Goal: Use online tool/utility: Utilize a website feature to perform a specific function

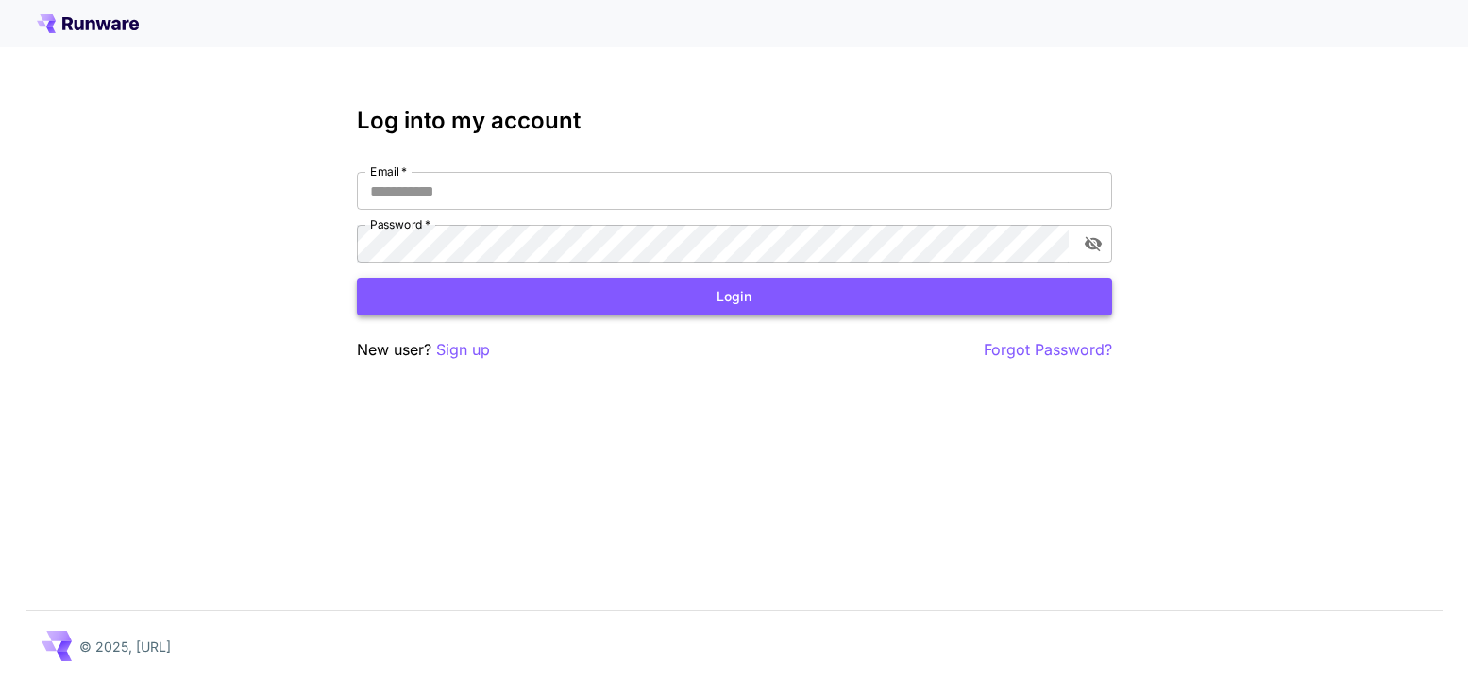
type input "**********"
click at [530, 306] on button "Login" at bounding box center [734, 297] width 755 height 39
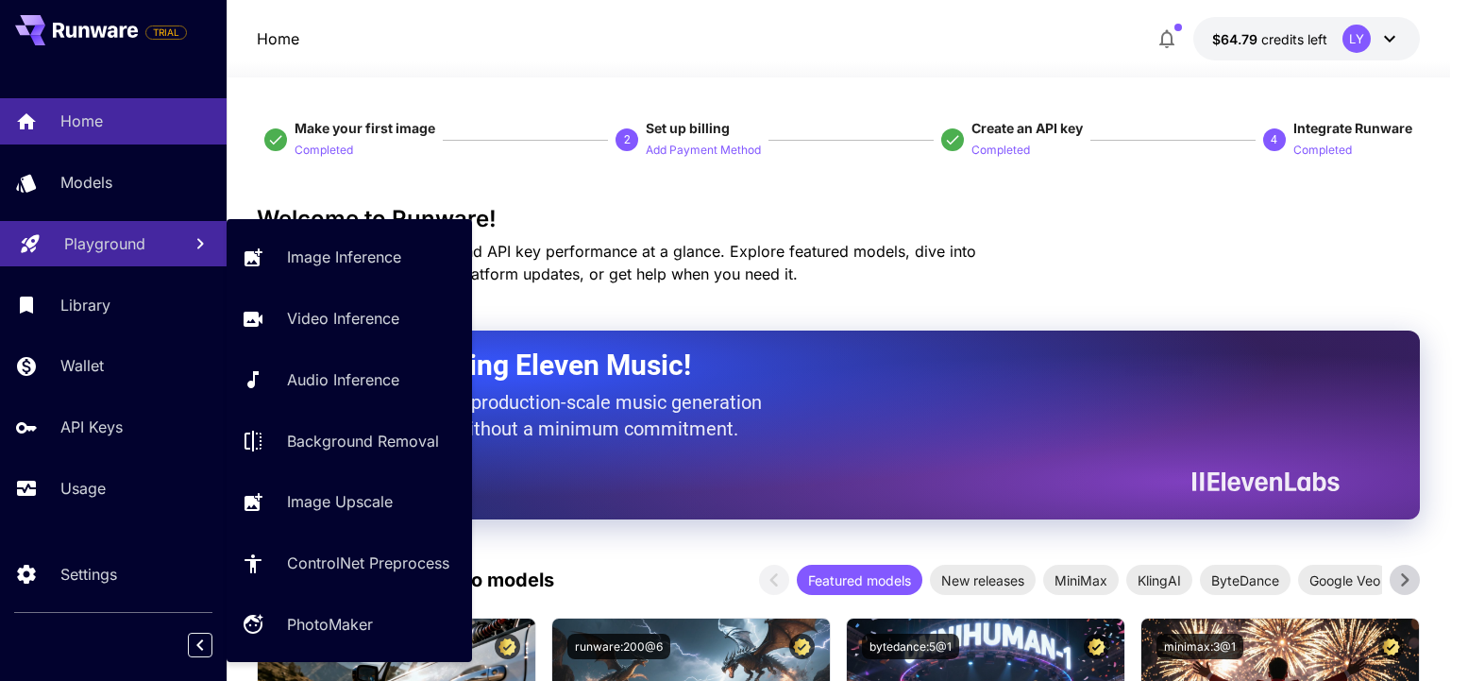
click at [95, 250] on p "Playground" at bounding box center [104, 243] width 81 height 23
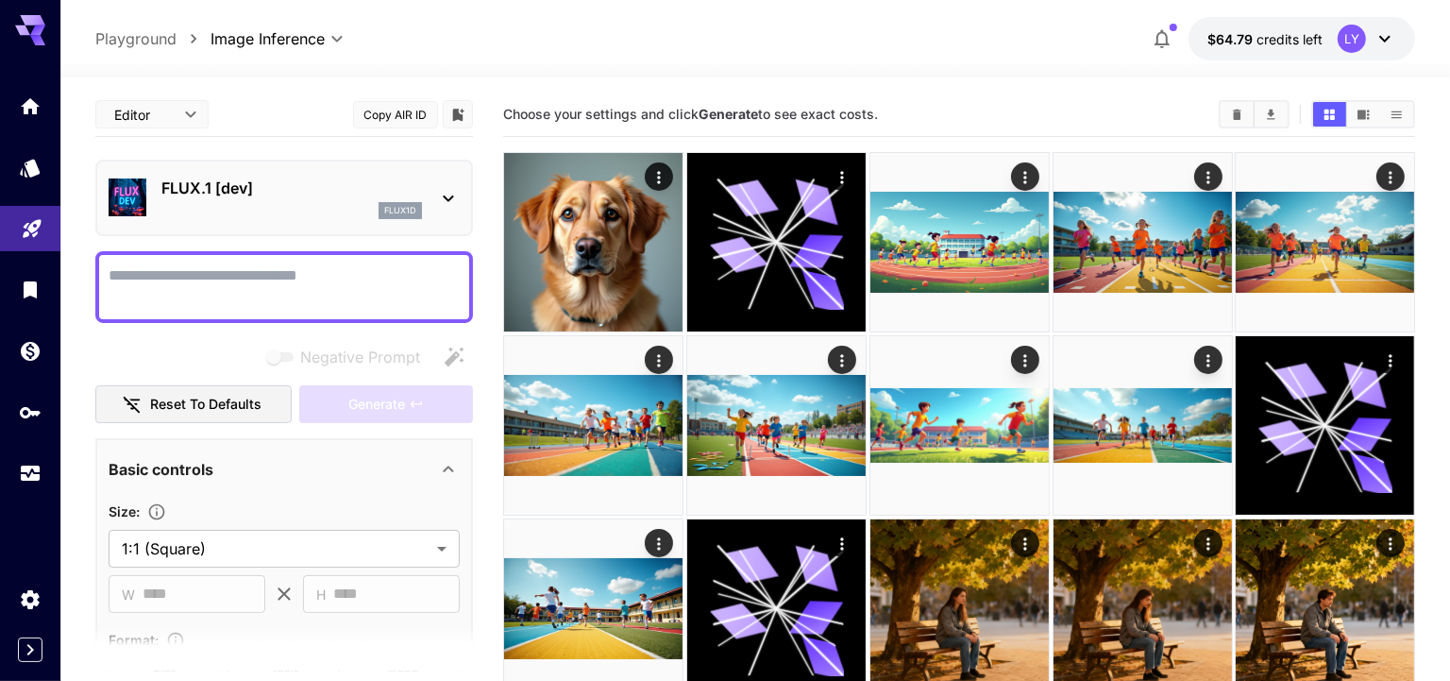
click at [210, 211] on div "flux1d" at bounding box center [291, 210] width 261 height 17
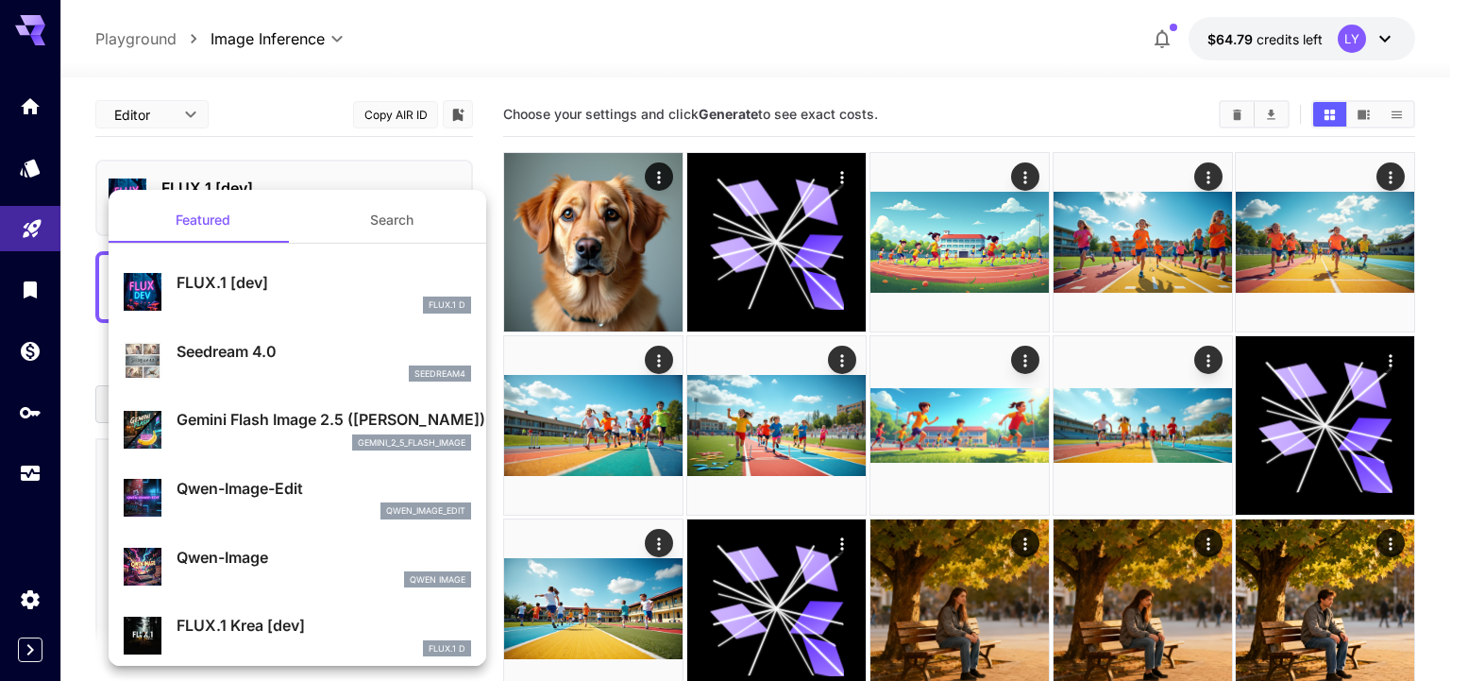
click at [51, 244] on div at bounding box center [734, 340] width 1468 height 681
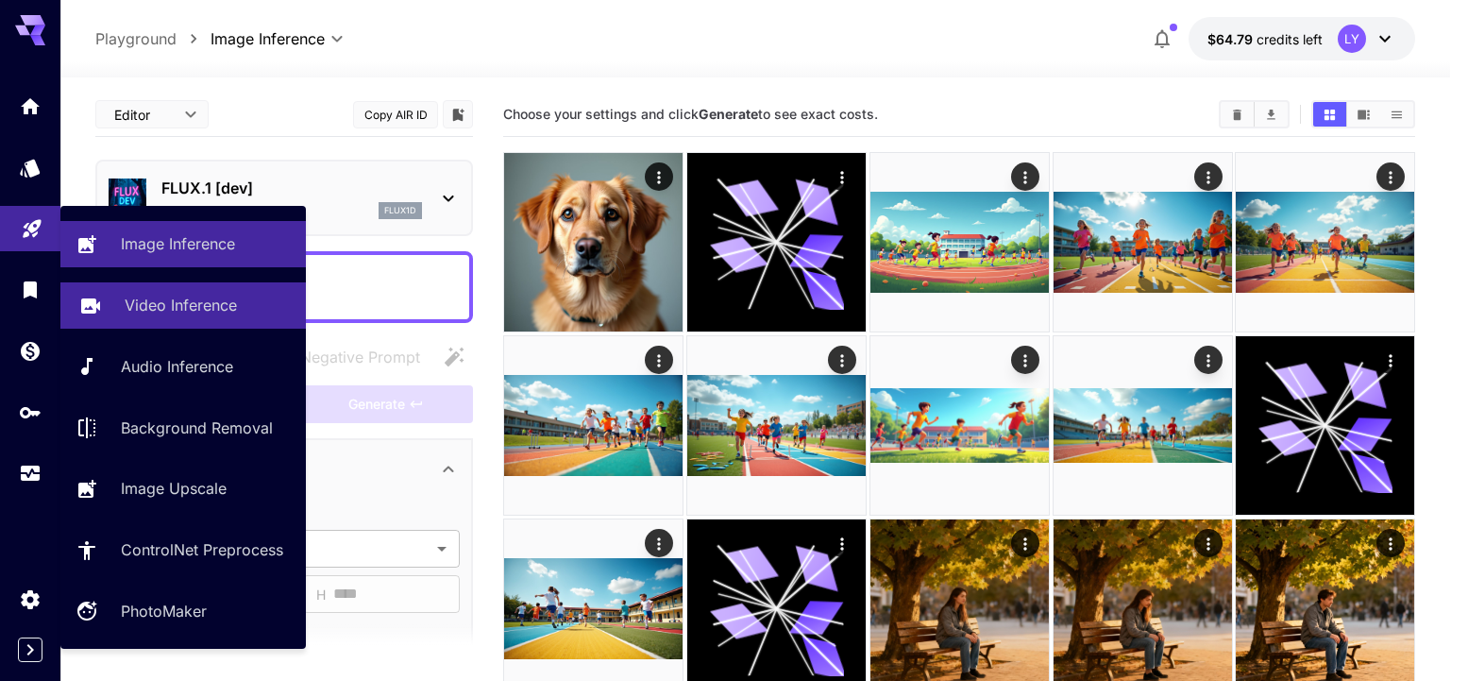
click at [162, 304] on p "Video Inference" at bounding box center [181, 305] width 112 height 23
type input "**********"
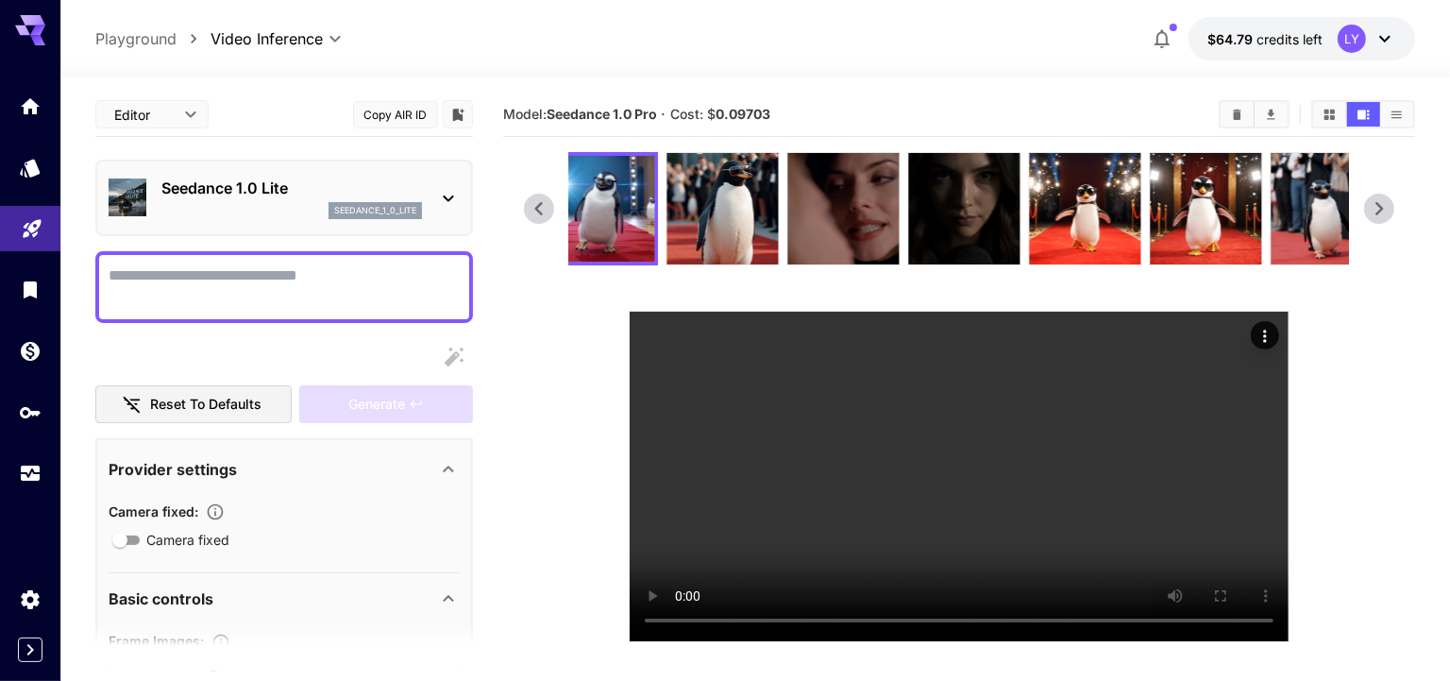
click at [304, 216] on div "seedance_1_0_lite" at bounding box center [291, 210] width 261 height 17
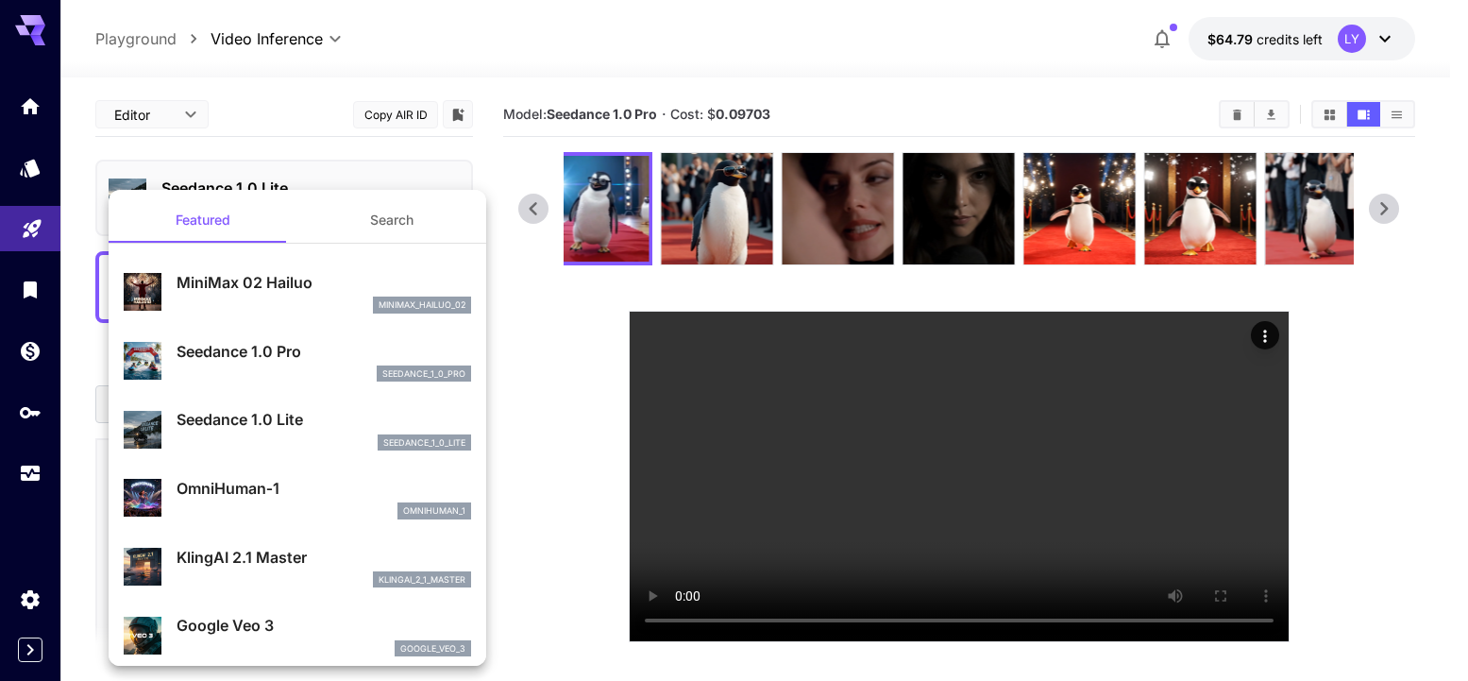
click at [295, 369] on div "seedance_1_0_pro" at bounding box center [324, 373] width 295 height 17
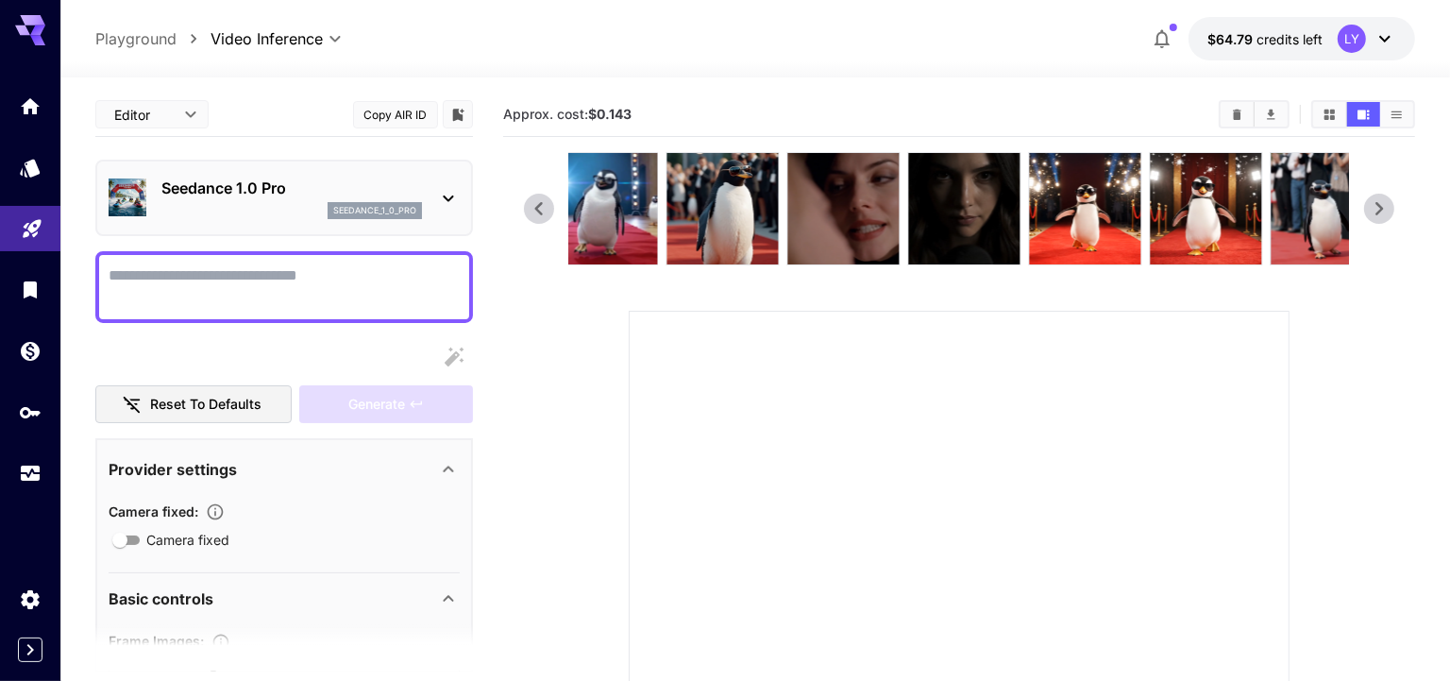
click at [298, 261] on div at bounding box center [284, 287] width 378 height 72
click at [640, 195] on img at bounding box center [602, 208] width 111 height 111
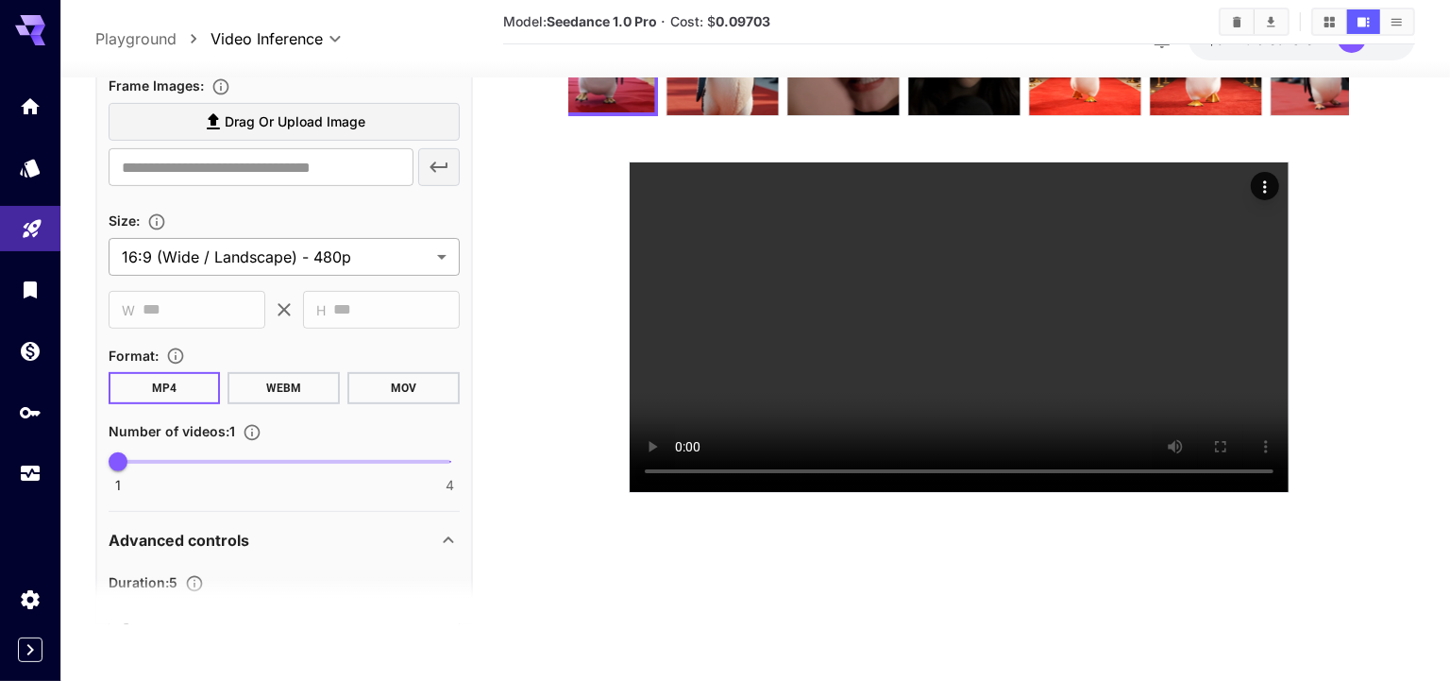
scroll to position [602, 0]
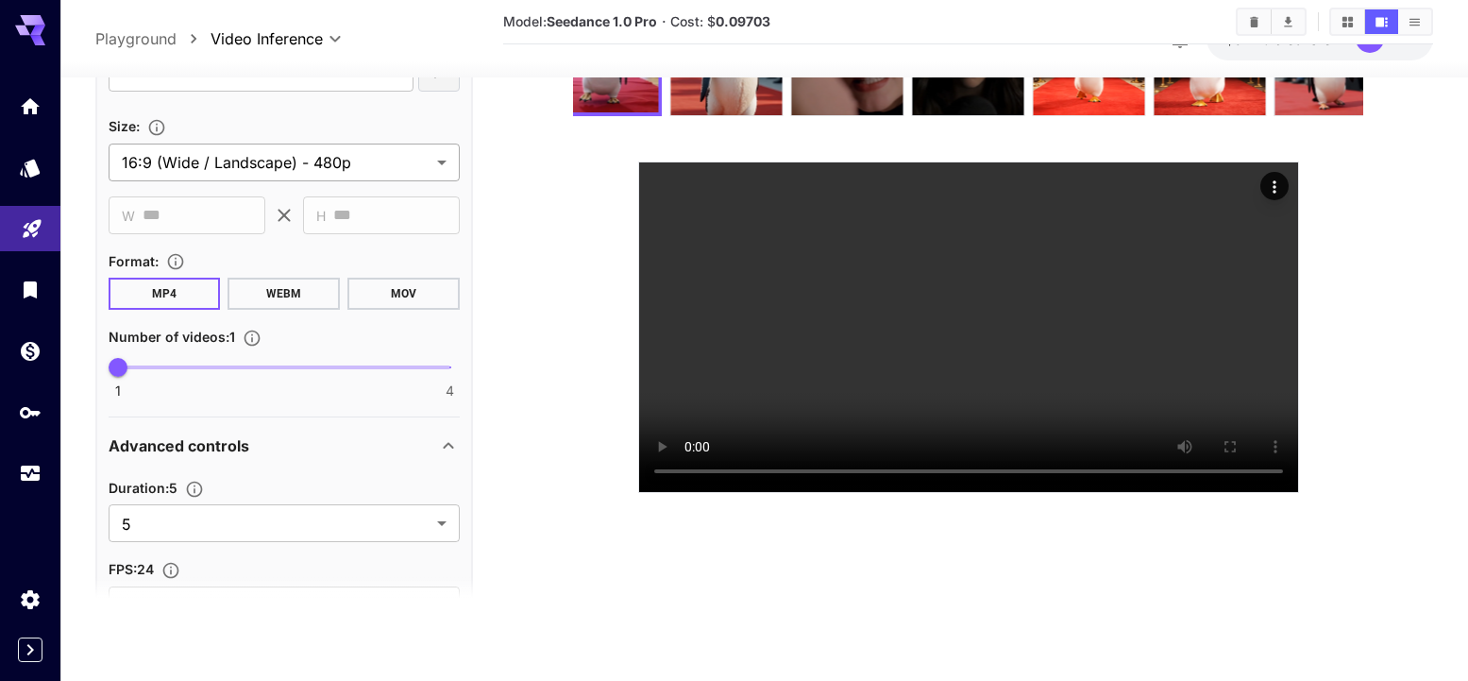
click at [403, 160] on body "**********" at bounding box center [734, 296] width 1468 height 891
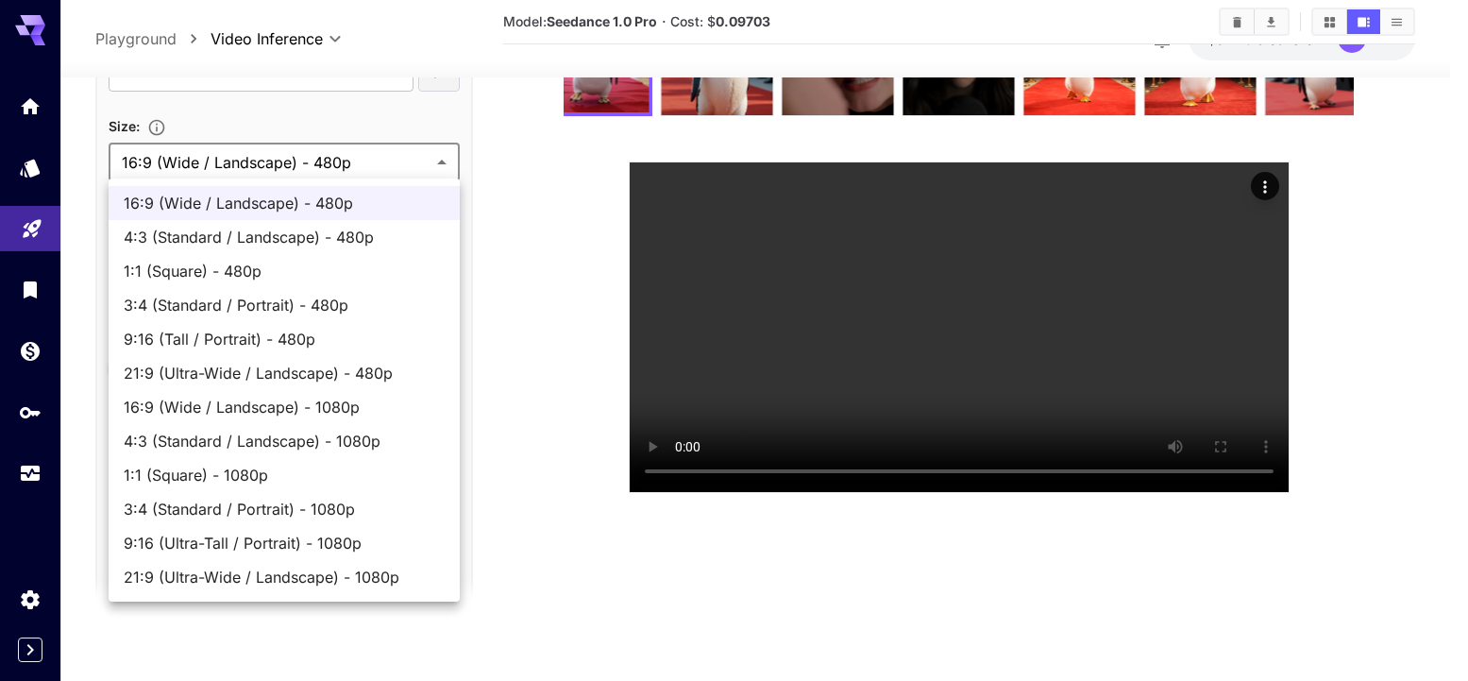
click at [516, 283] on div at bounding box center [734, 340] width 1468 height 681
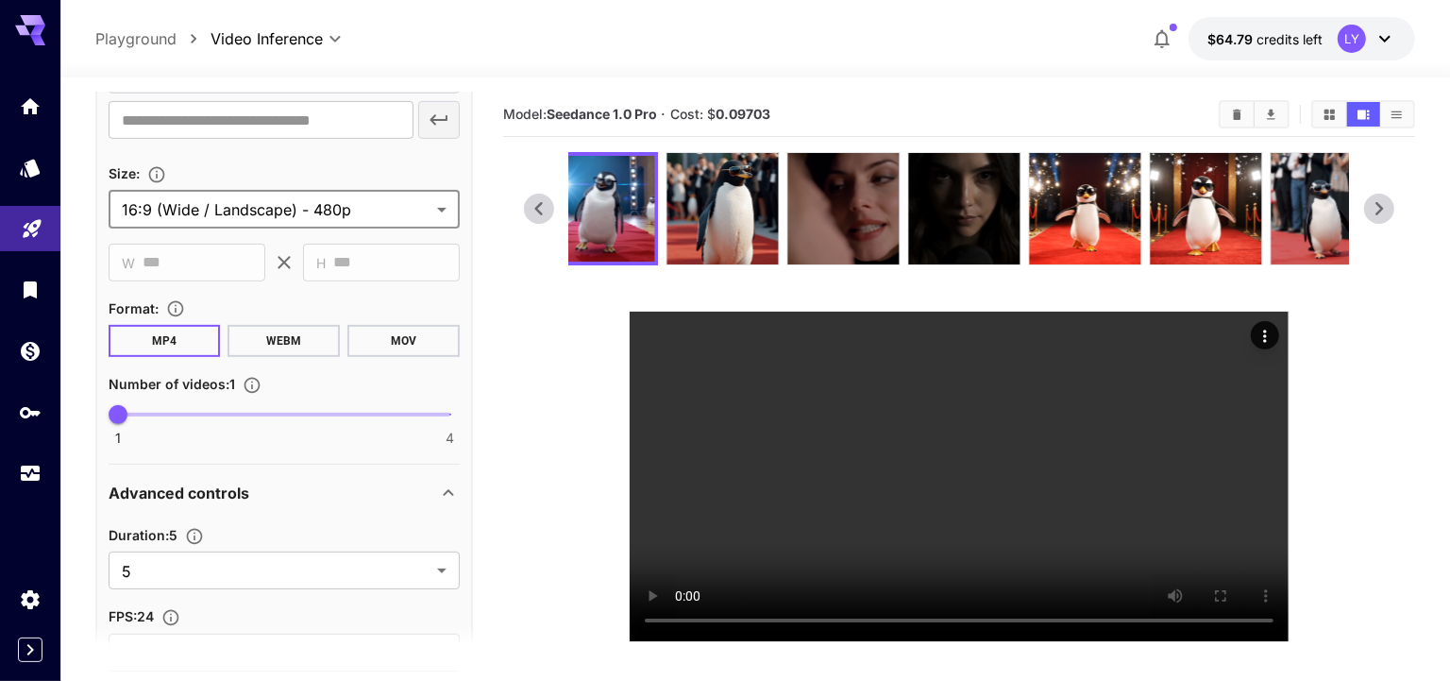
scroll to position [0, 0]
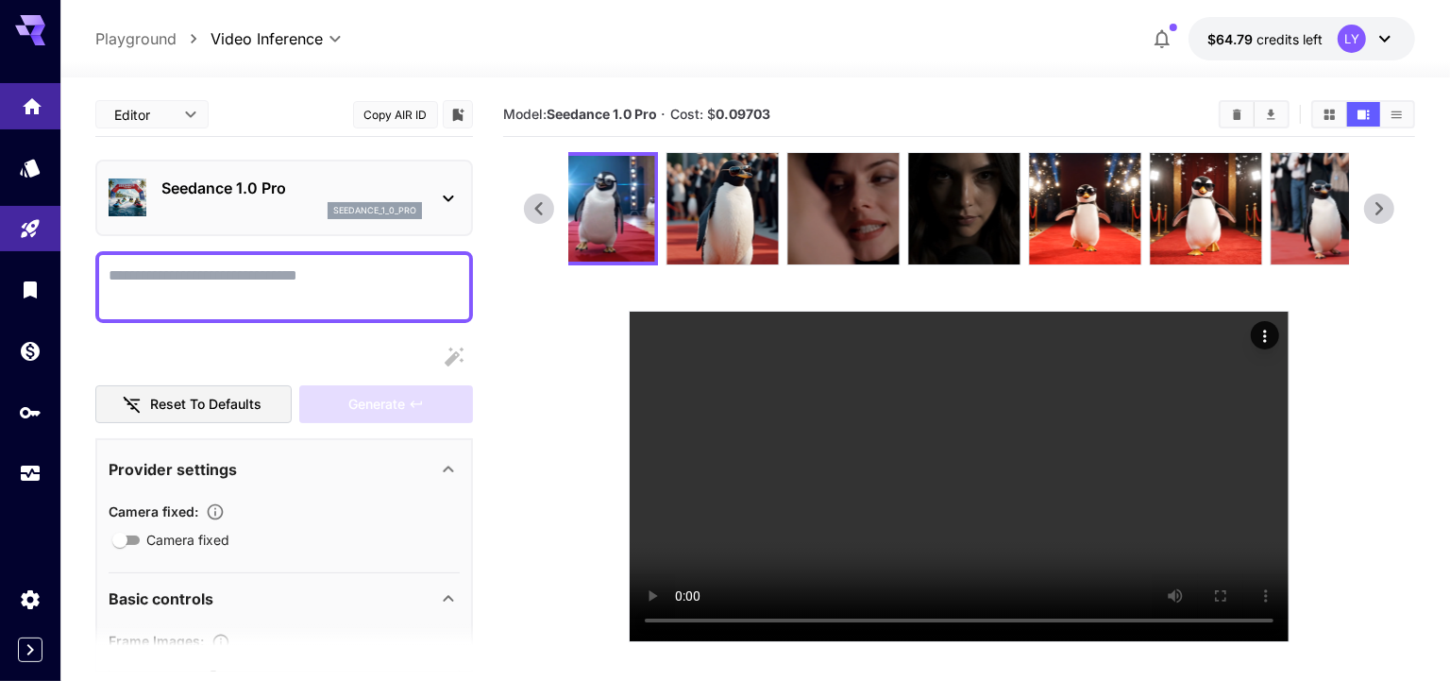
scroll to position [602, 0]
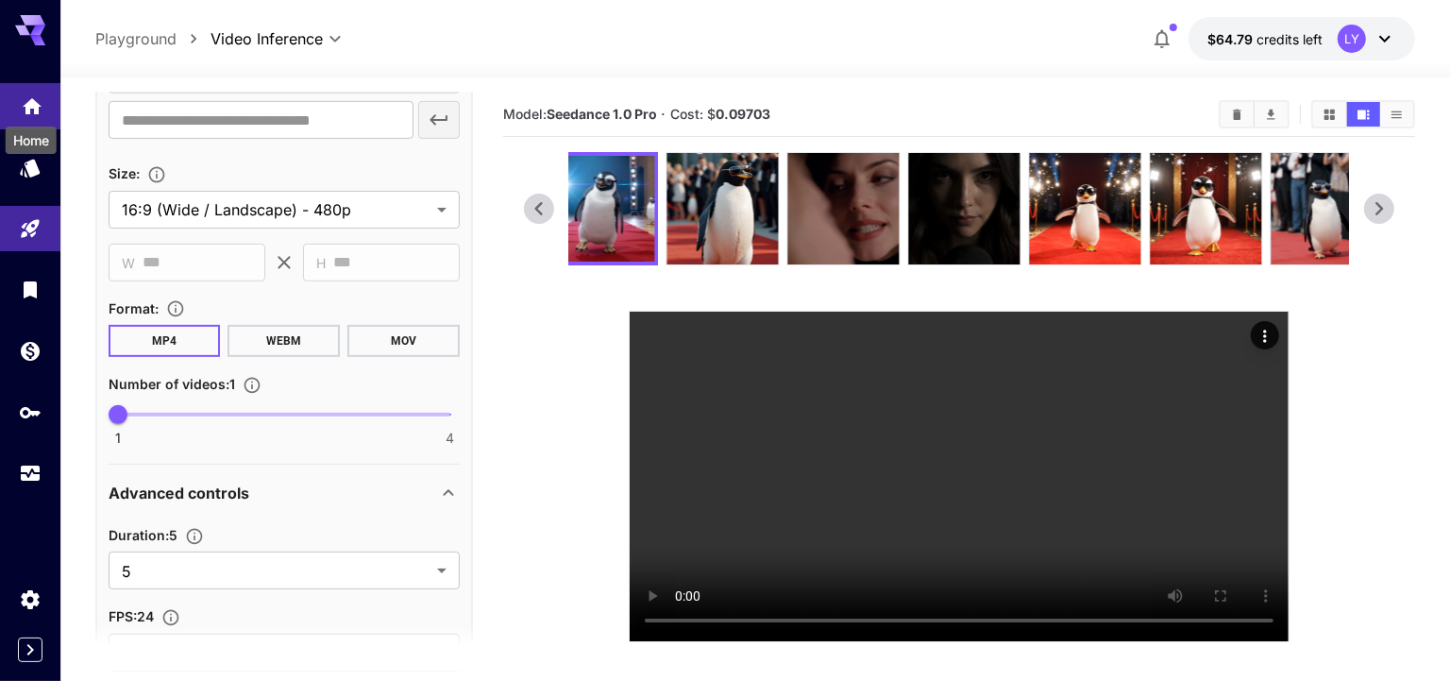
click at [30, 97] on icon "Home" at bounding box center [32, 101] width 23 height 23
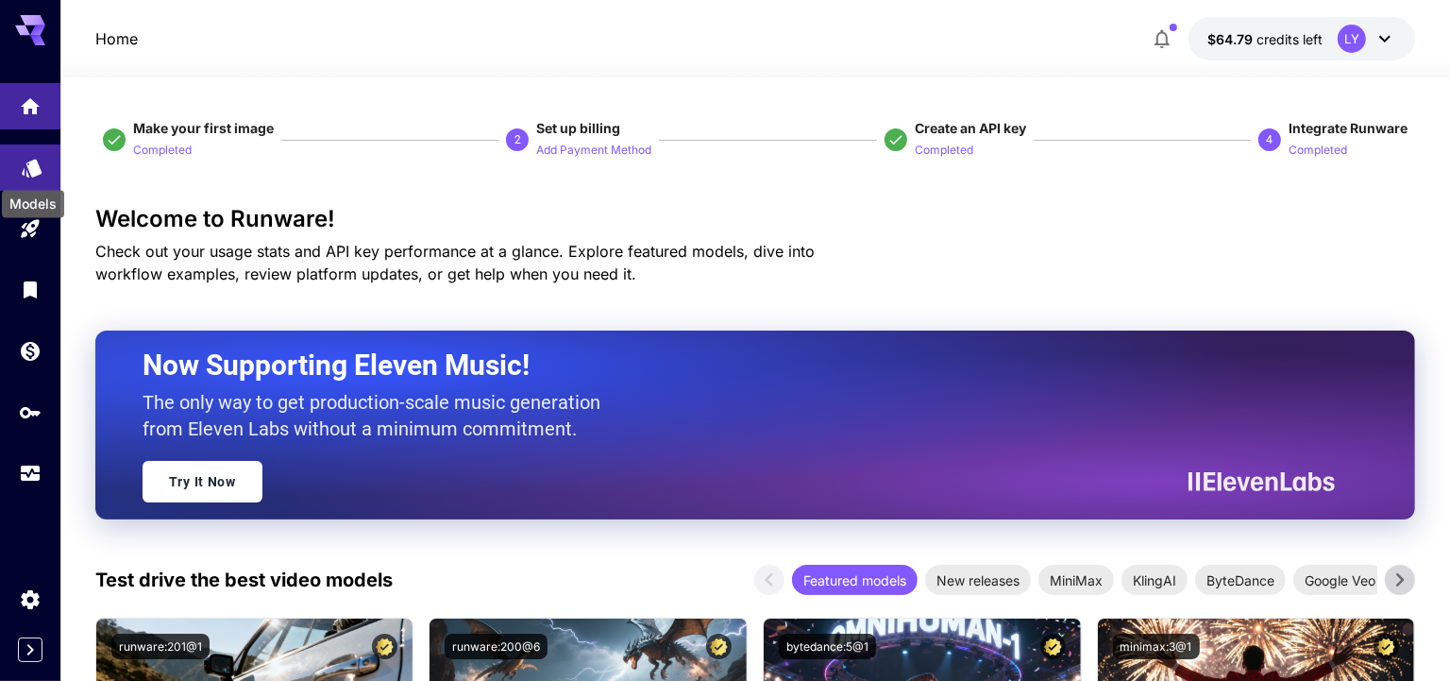
click at [27, 163] on icon "Models" at bounding box center [32, 164] width 23 height 23
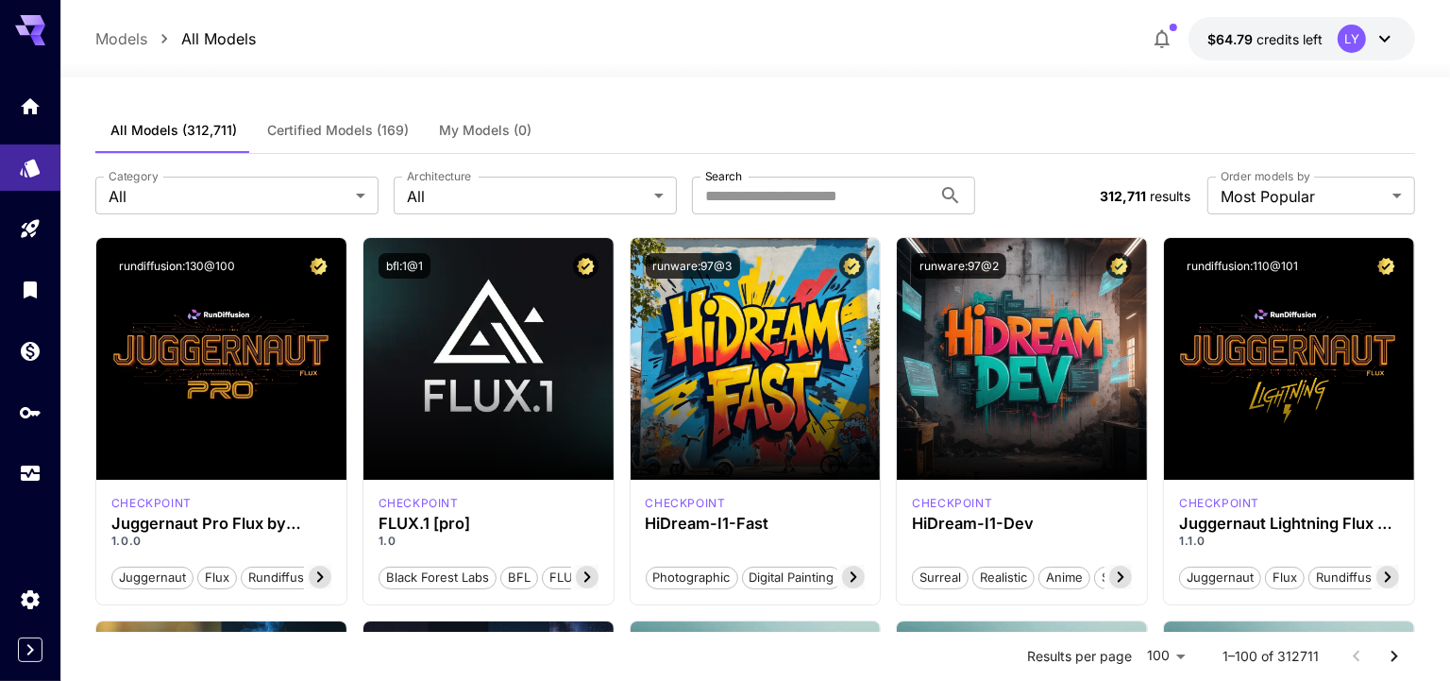
click at [329, 131] on span "Certified Models (169)" at bounding box center [338, 130] width 142 height 17
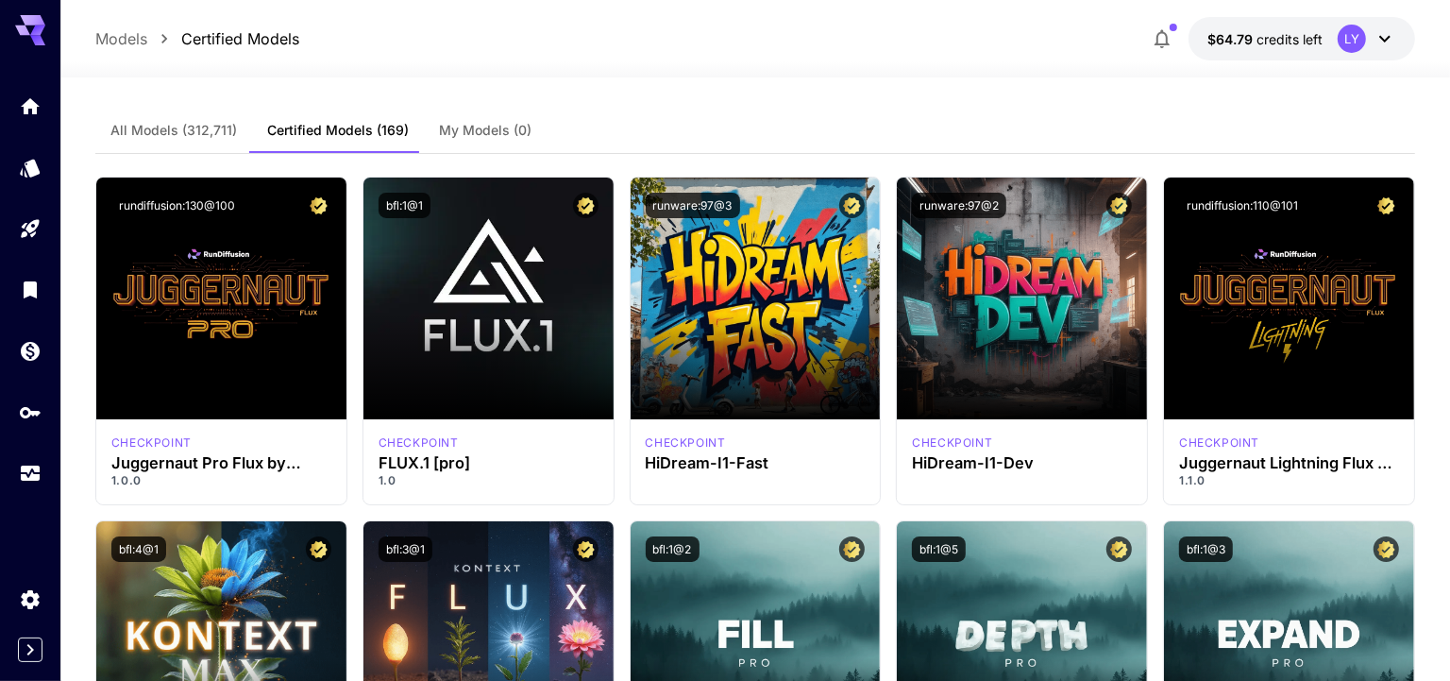
click at [460, 134] on span "My Models (0)" at bounding box center [485, 130] width 93 height 17
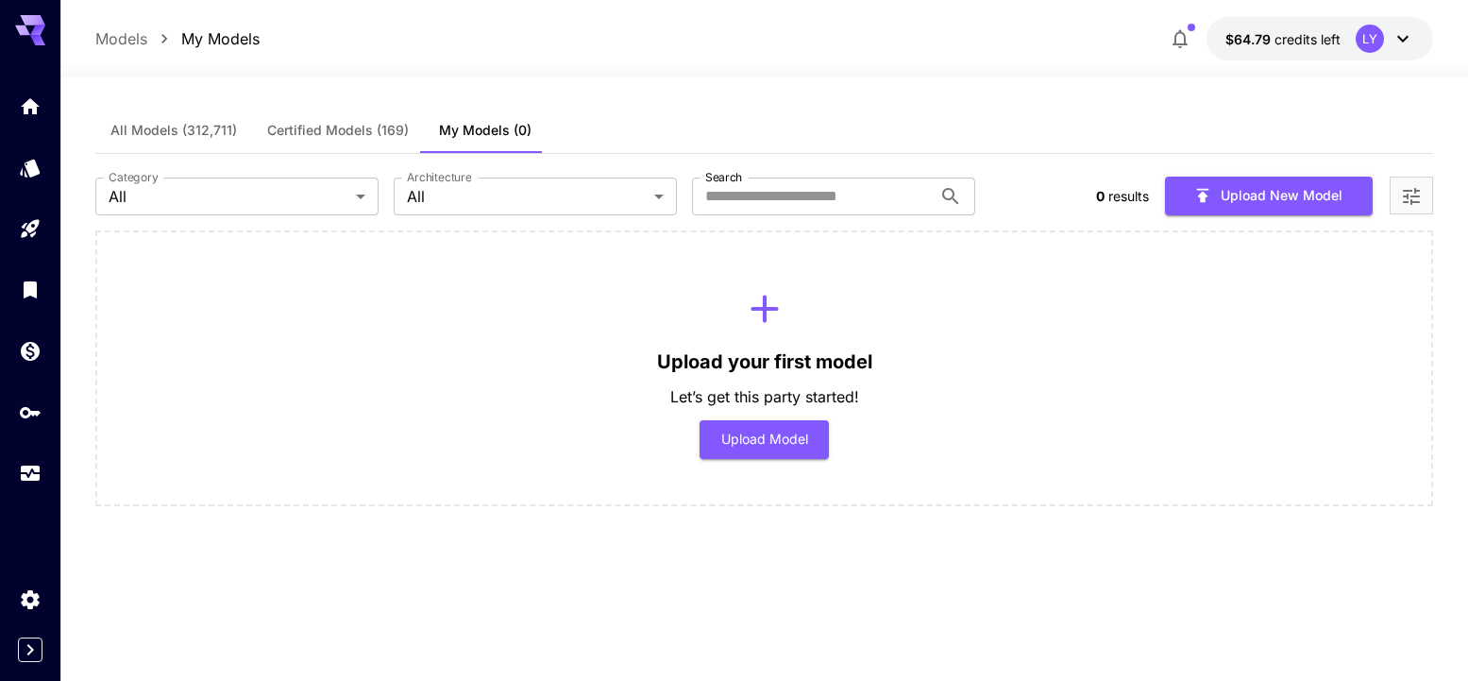
click at [192, 131] on span "All Models (312,711)" at bounding box center [173, 130] width 126 height 17
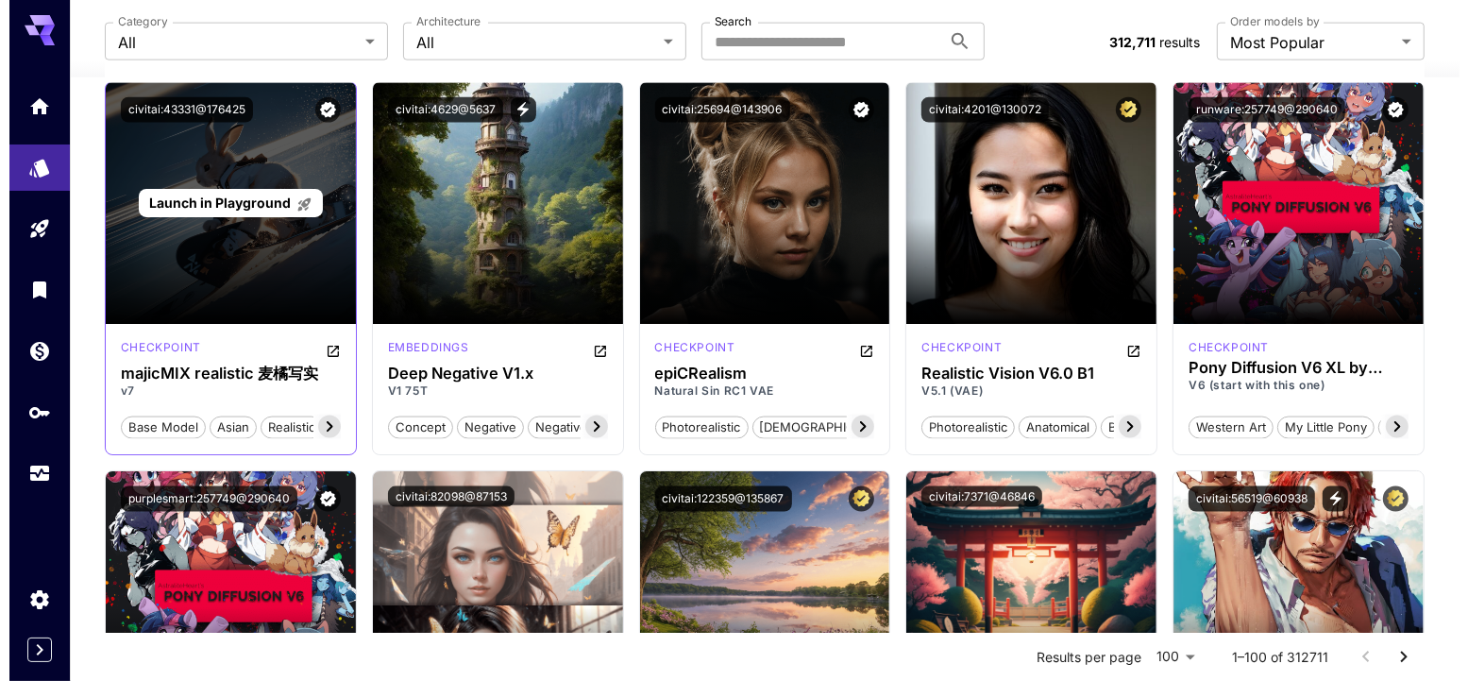
scroll to position [2114, 0]
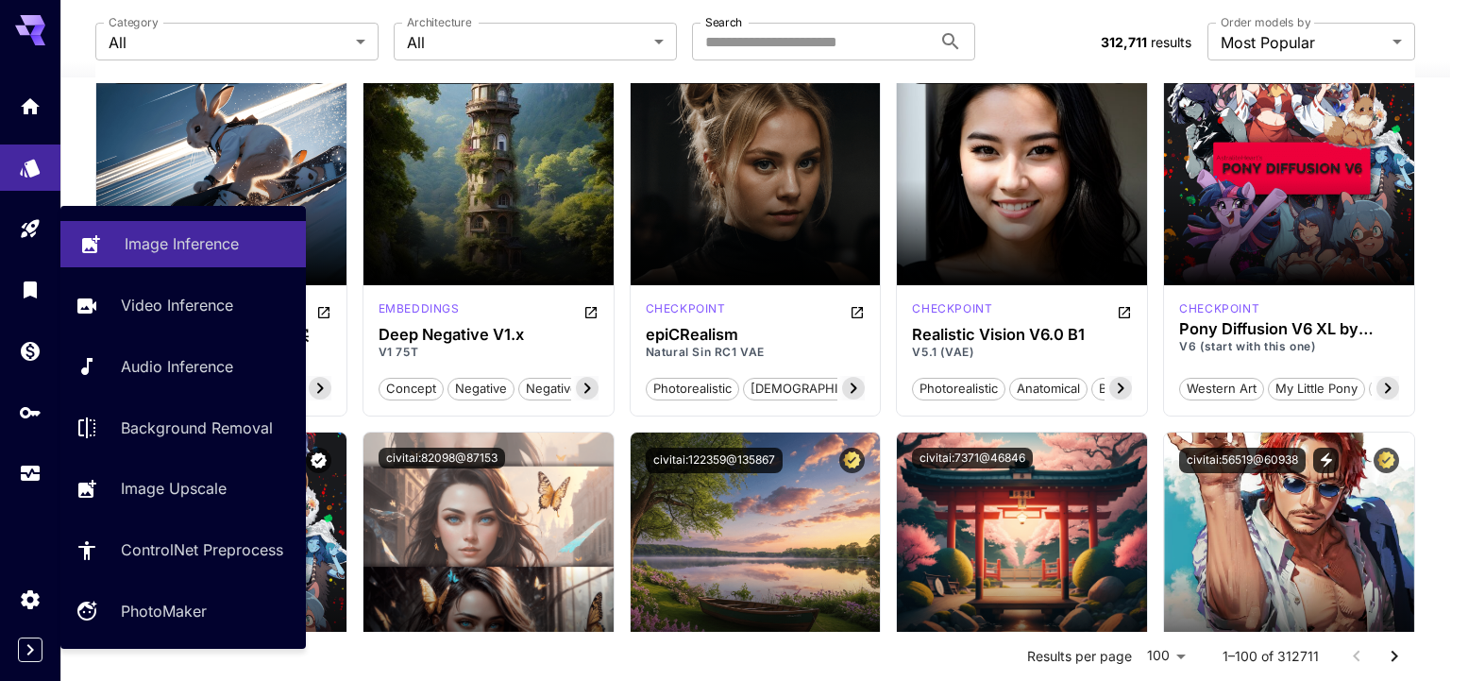
click at [145, 231] on link "Image Inference" at bounding box center [182, 244] width 245 height 46
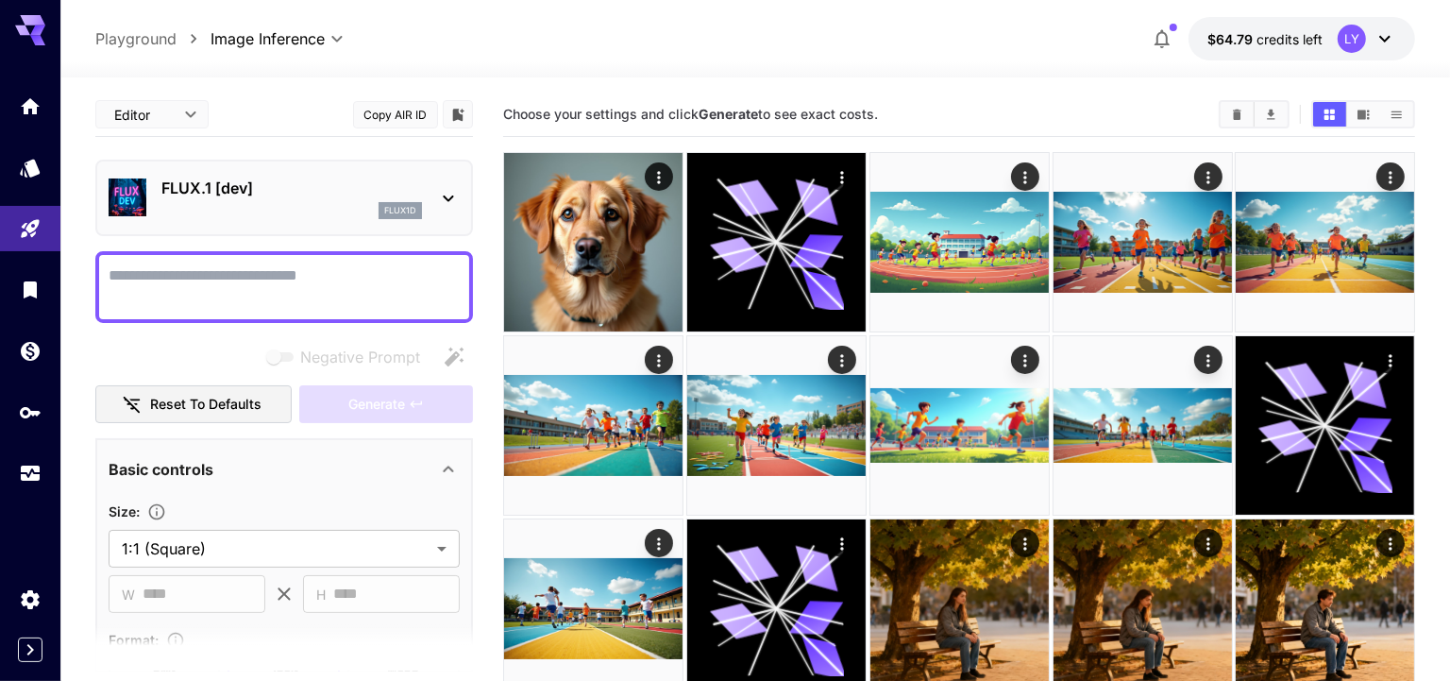
click at [213, 182] on p "FLUX.1 [dev]" at bounding box center [291, 188] width 261 height 23
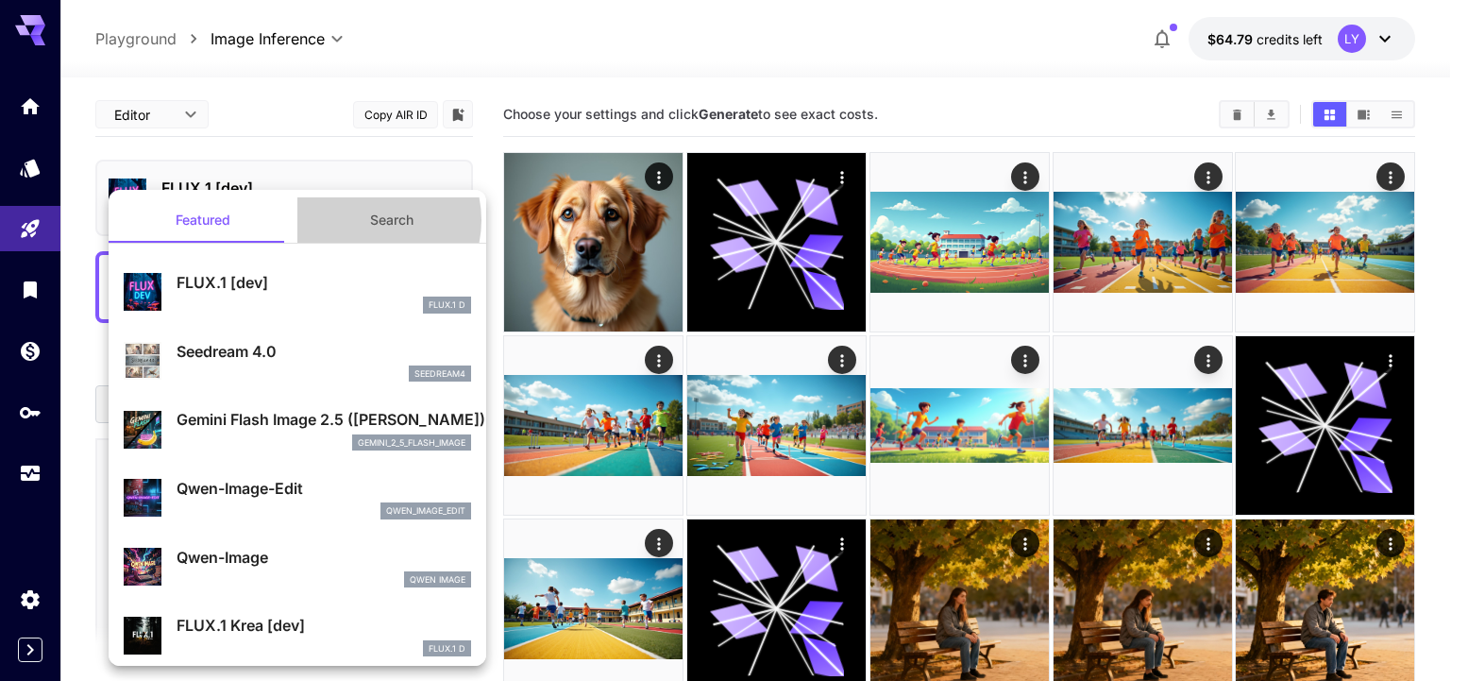
click at [362, 220] on button "Search" at bounding box center [391, 219] width 189 height 45
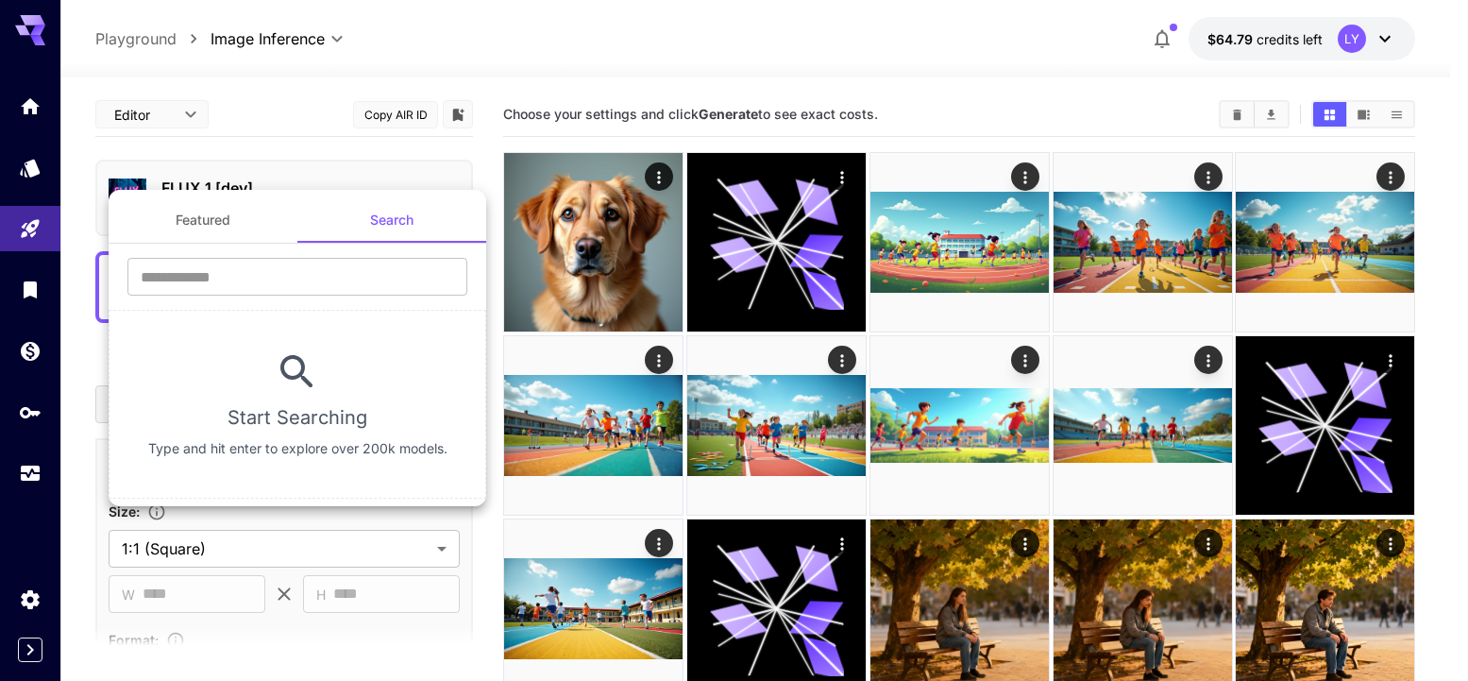
click at [245, 224] on button "Featured" at bounding box center [203, 219] width 189 height 45
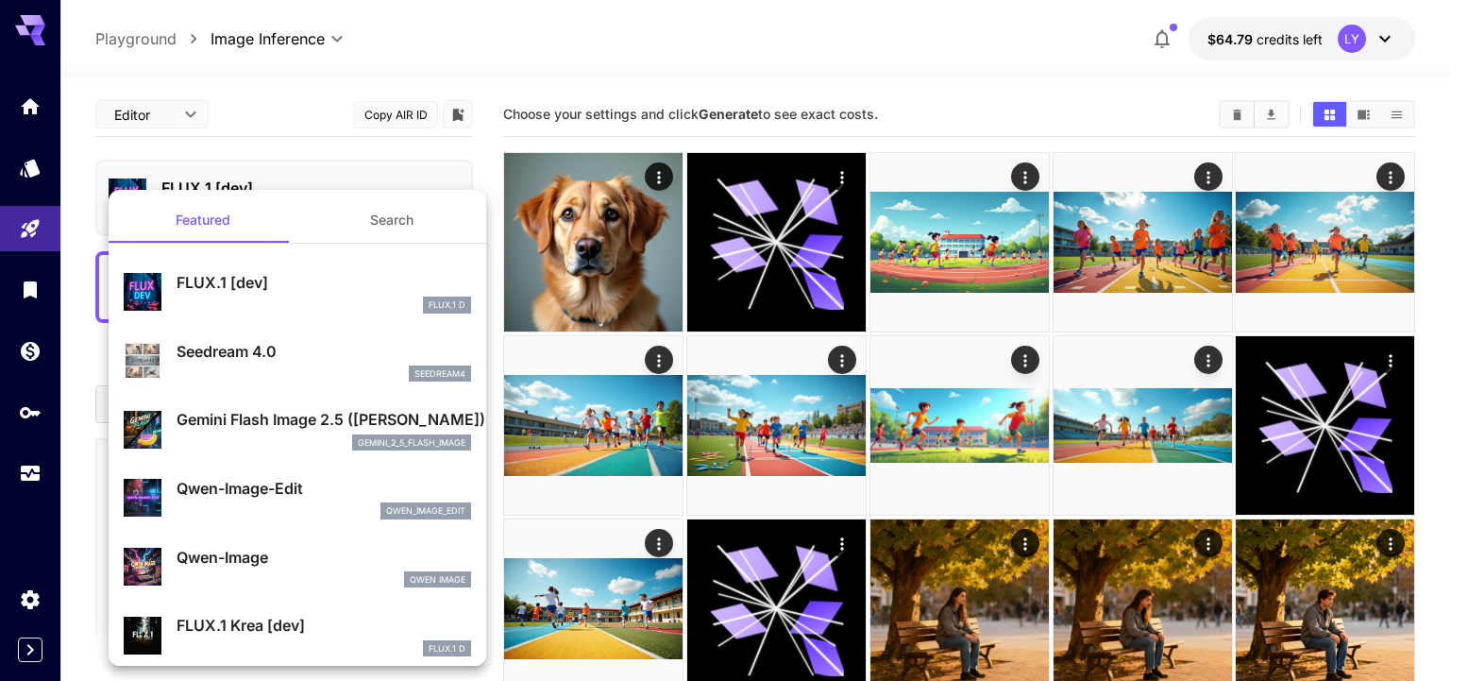
click at [345, 138] on div at bounding box center [734, 340] width 1468 height 681
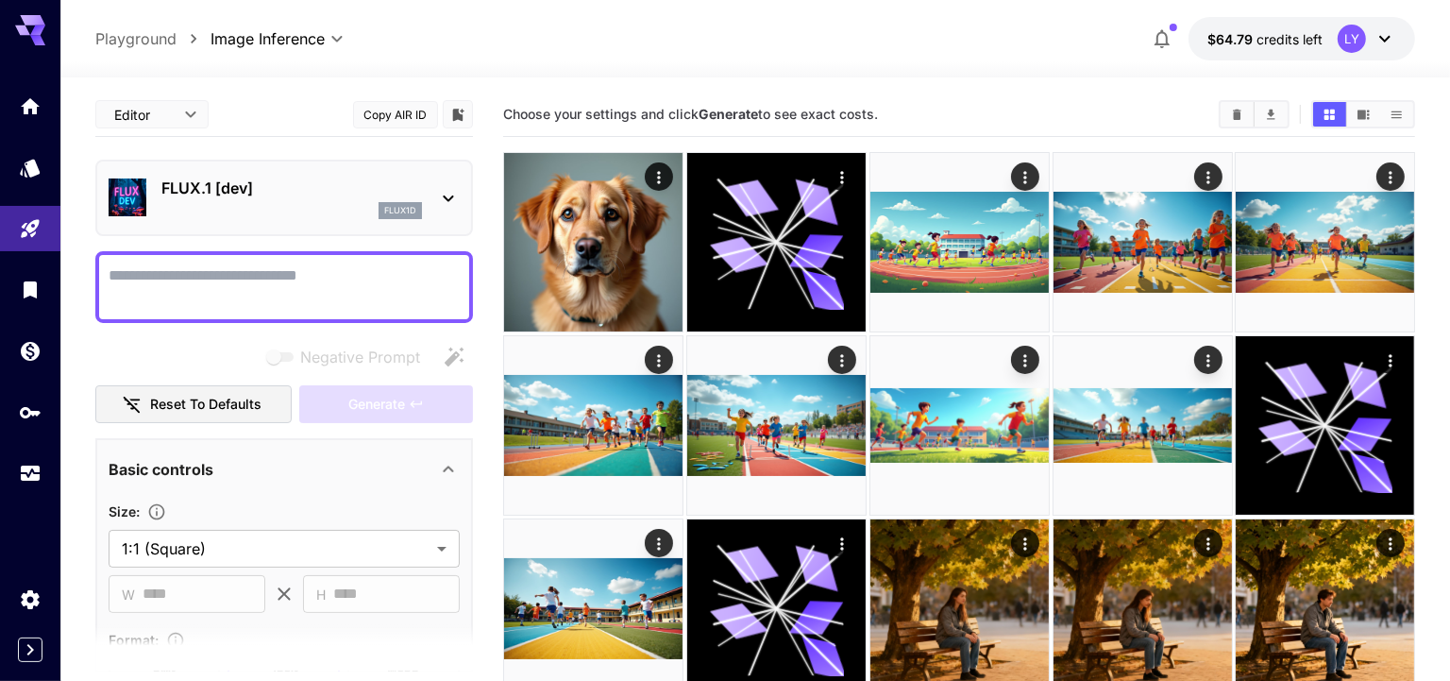
click at [348, 191] on p "FLUX.1 [dev]" at bounding box center [291, 188] width 261 height 23
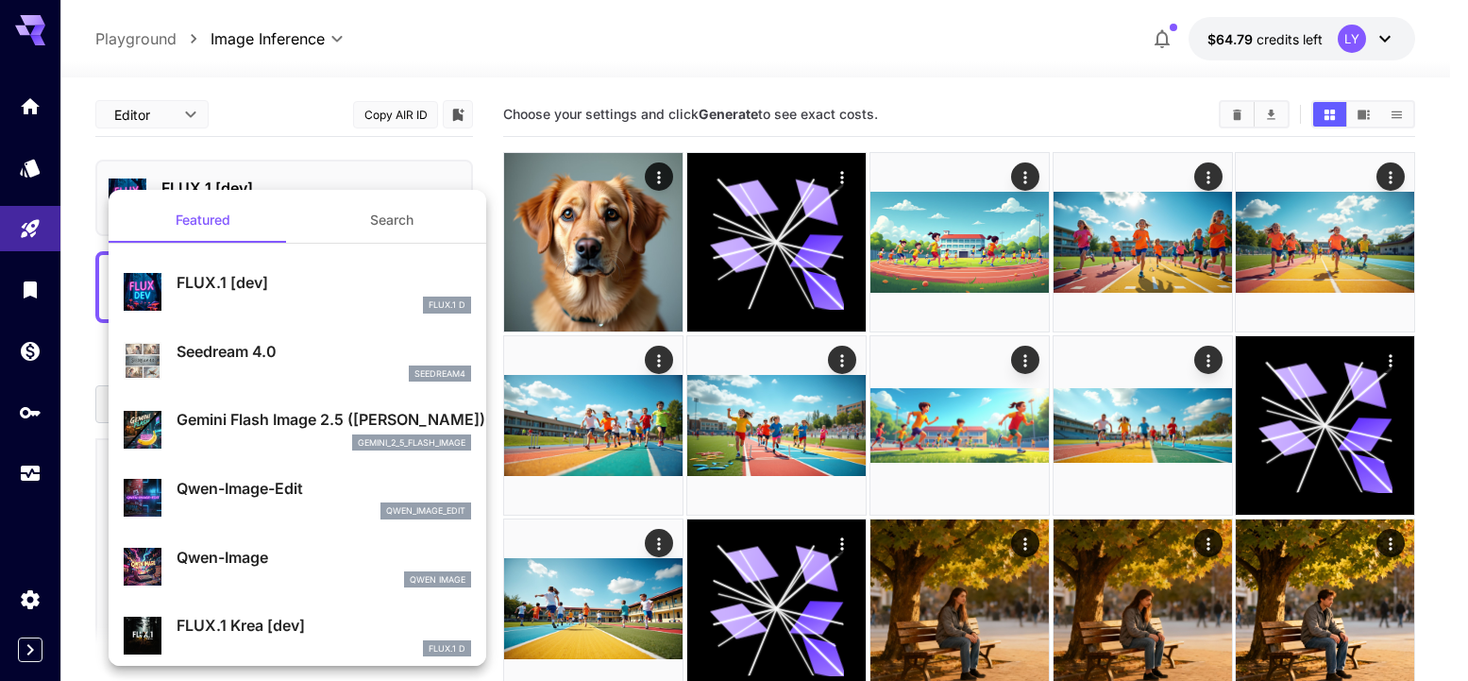
click at [361, 224] on button "Search" at bounding box center [391, 219] width 189 height 45
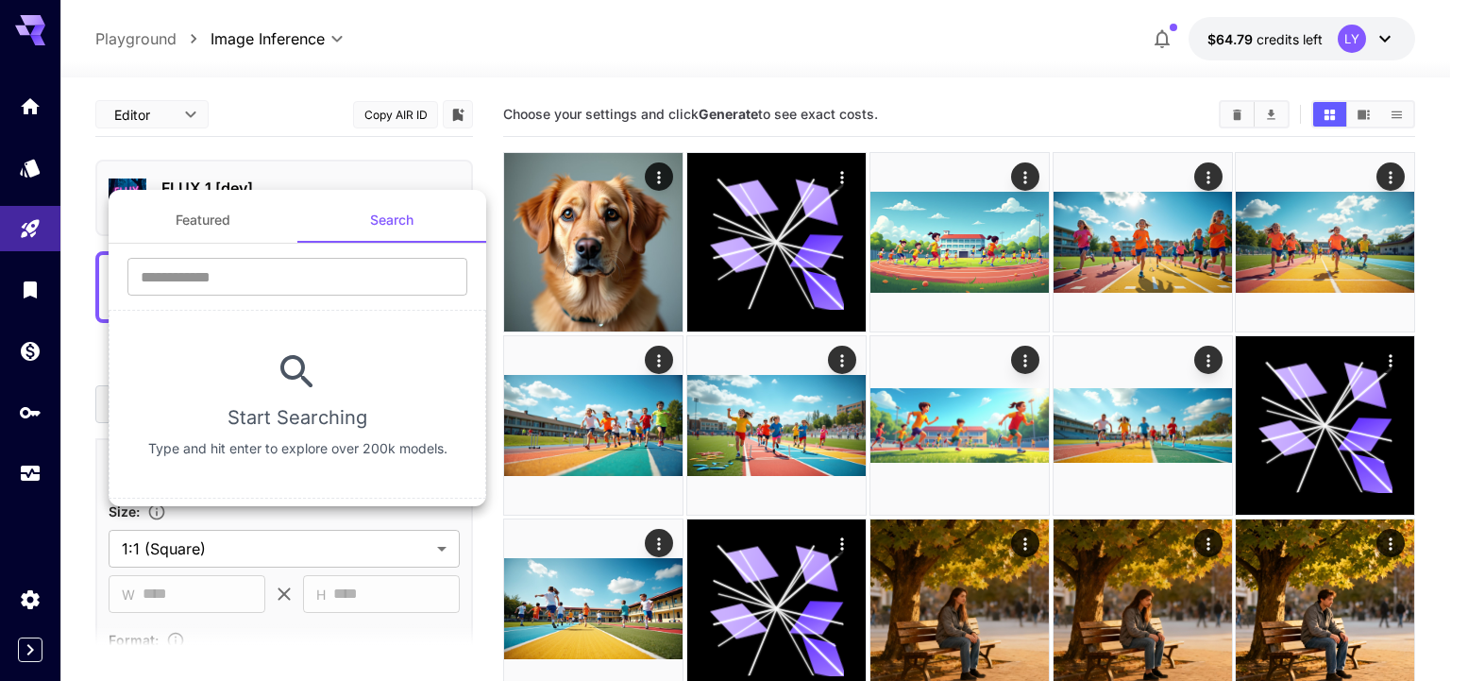
click at [307, 113] on div at bounding box center [734, 340] width 1468 height 681
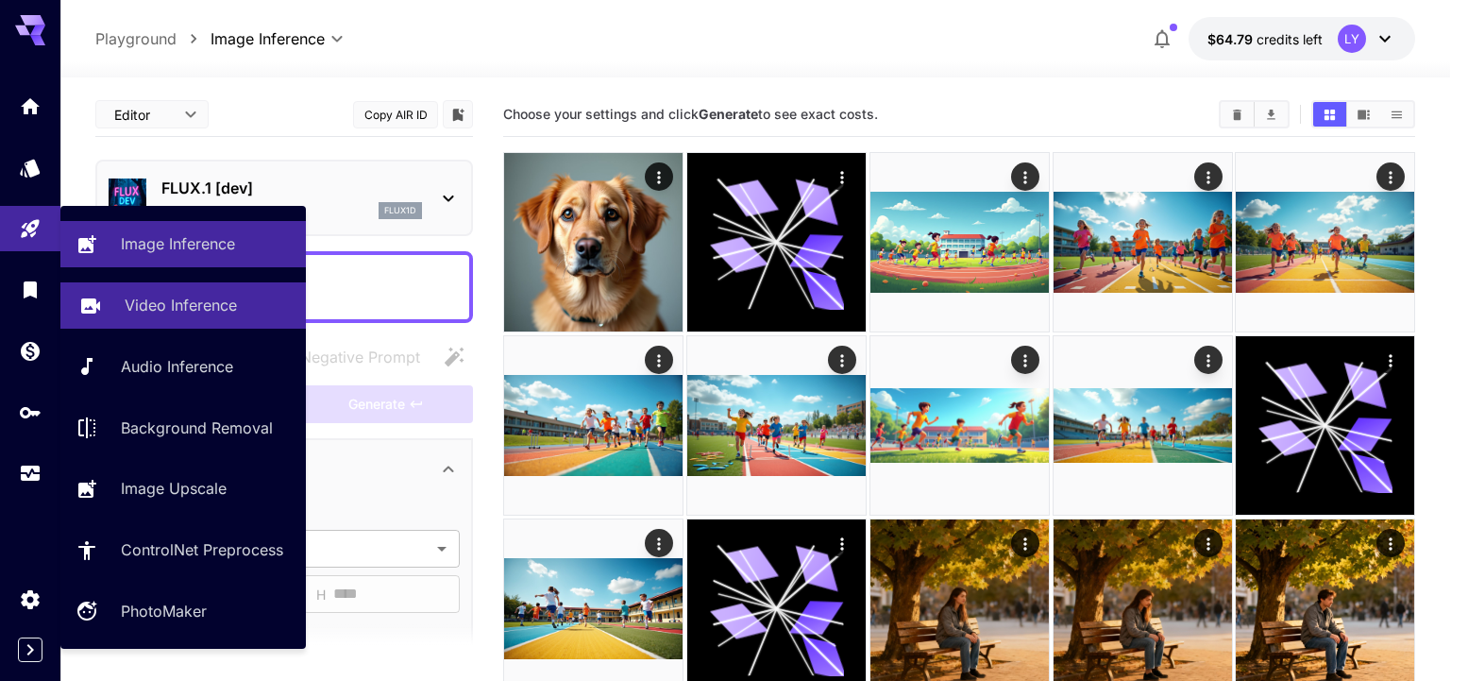
click at [138, 299] on p "Video Inference" at bounding box center [181, 305] width 112 height 23
type input "**********"
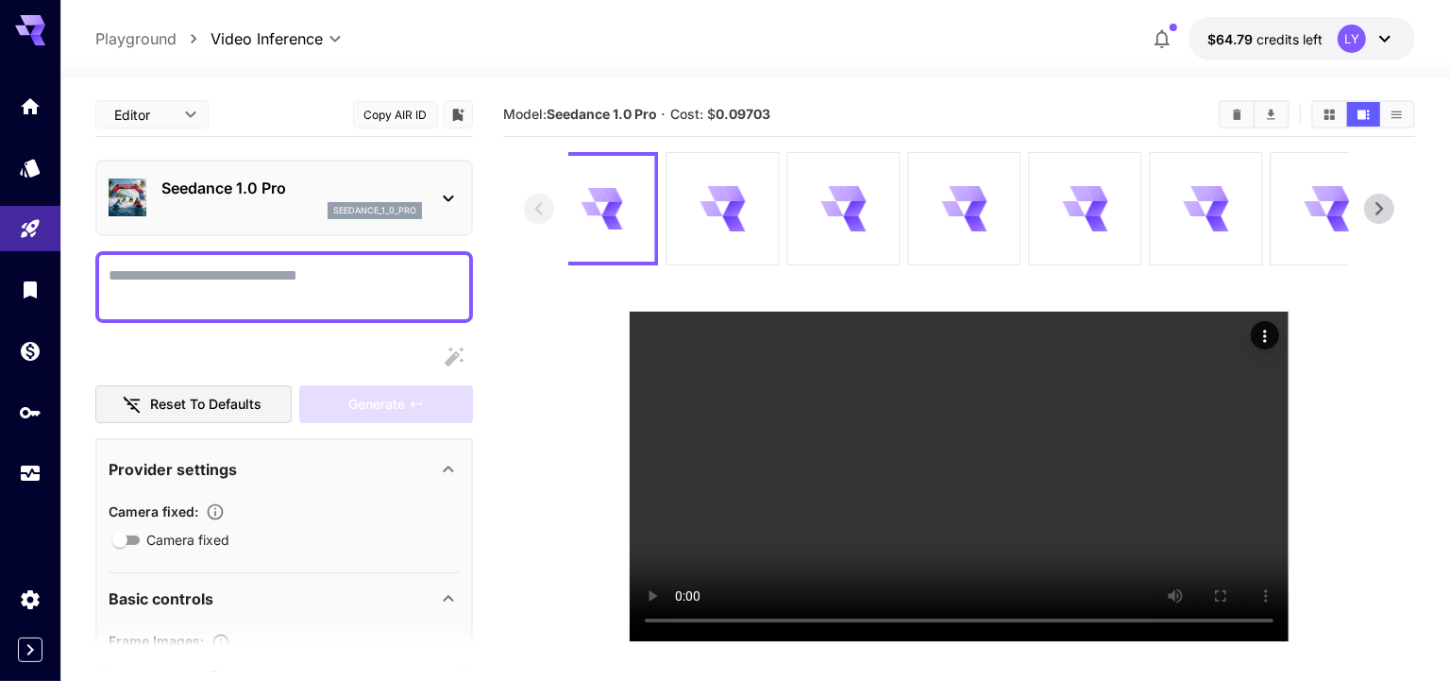
click at [227, 278] on textarea "Camera fixed" at bounding box center [284, 286] width 351 height 45
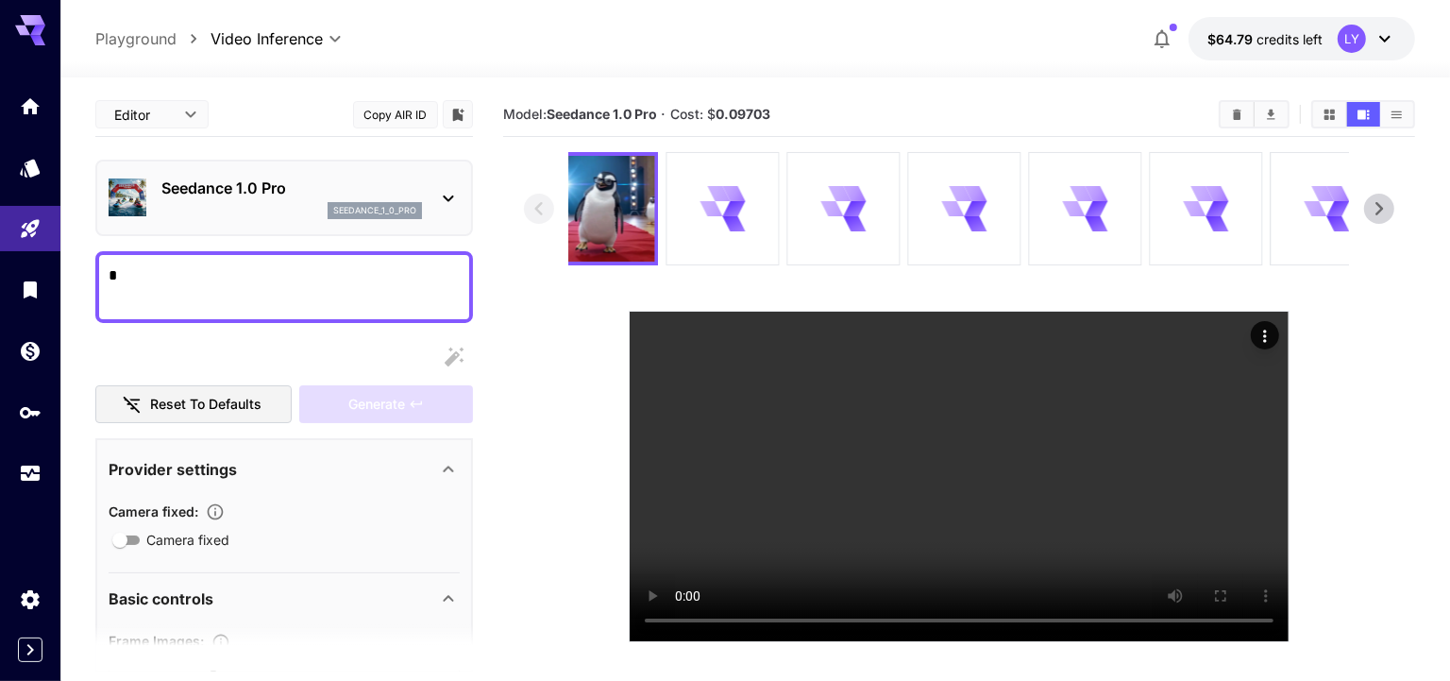
type textarea "*"
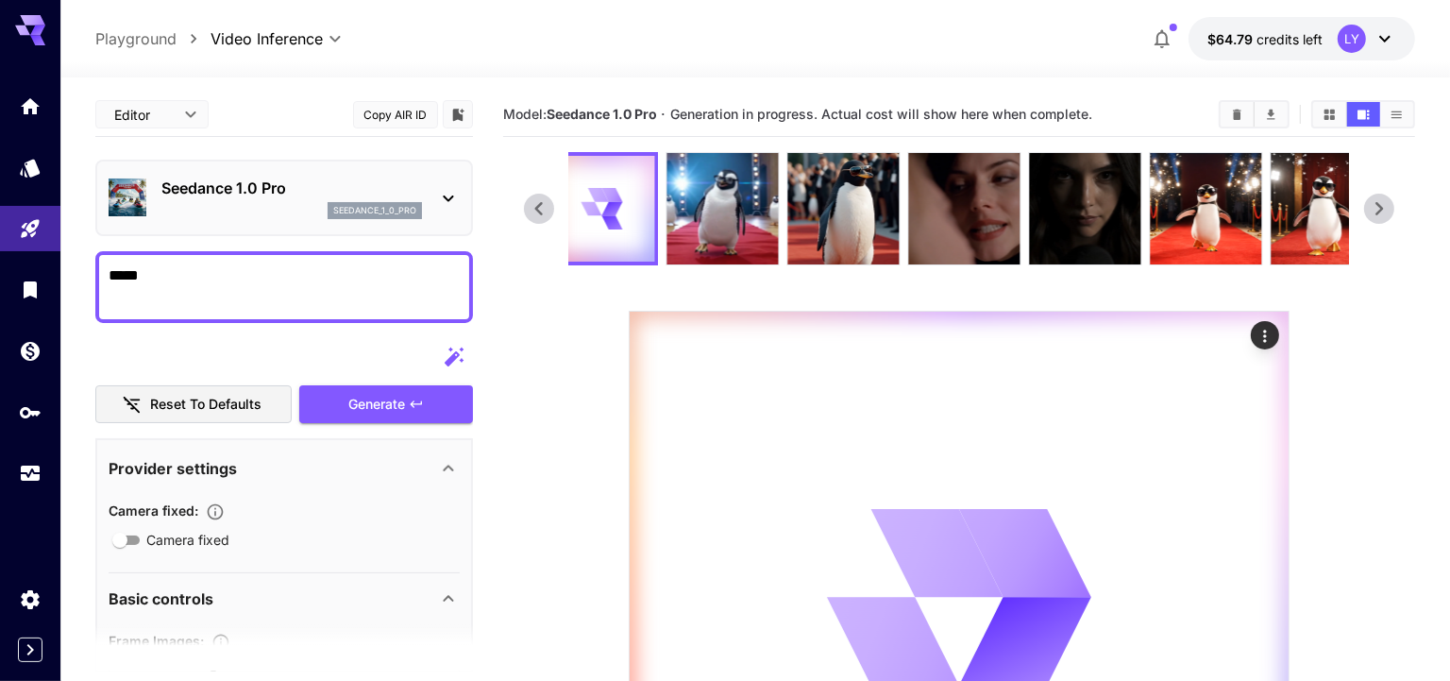
scroll to position [596, 0]
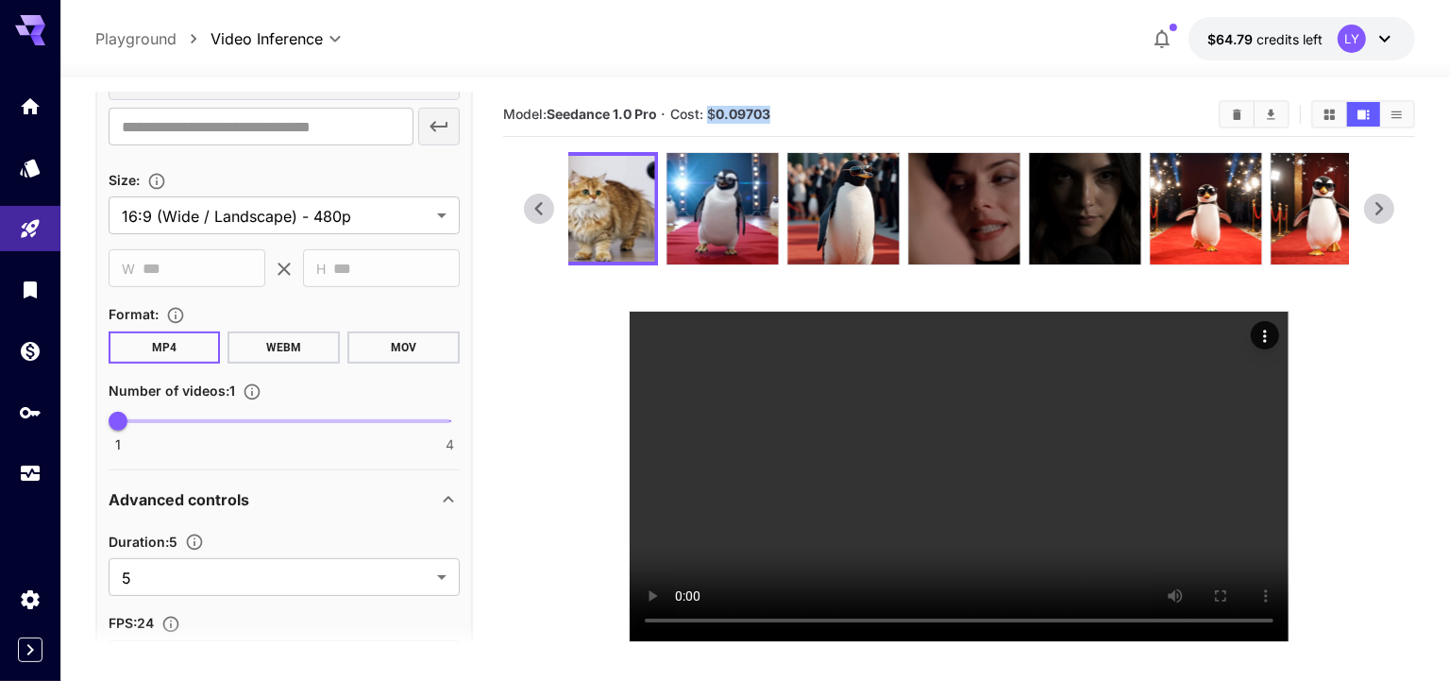
drag, startPoint x: 784, startPoint y: 116, endPoint x: 713, endPoint y: 110, distance: 72.0
click at [713, 110] on section "Model: Seedance 1.0 Pro · Cost: $ 0.09703" at bounding box center [853, 114] width 700 height 23
copy span "$ 0.09703"
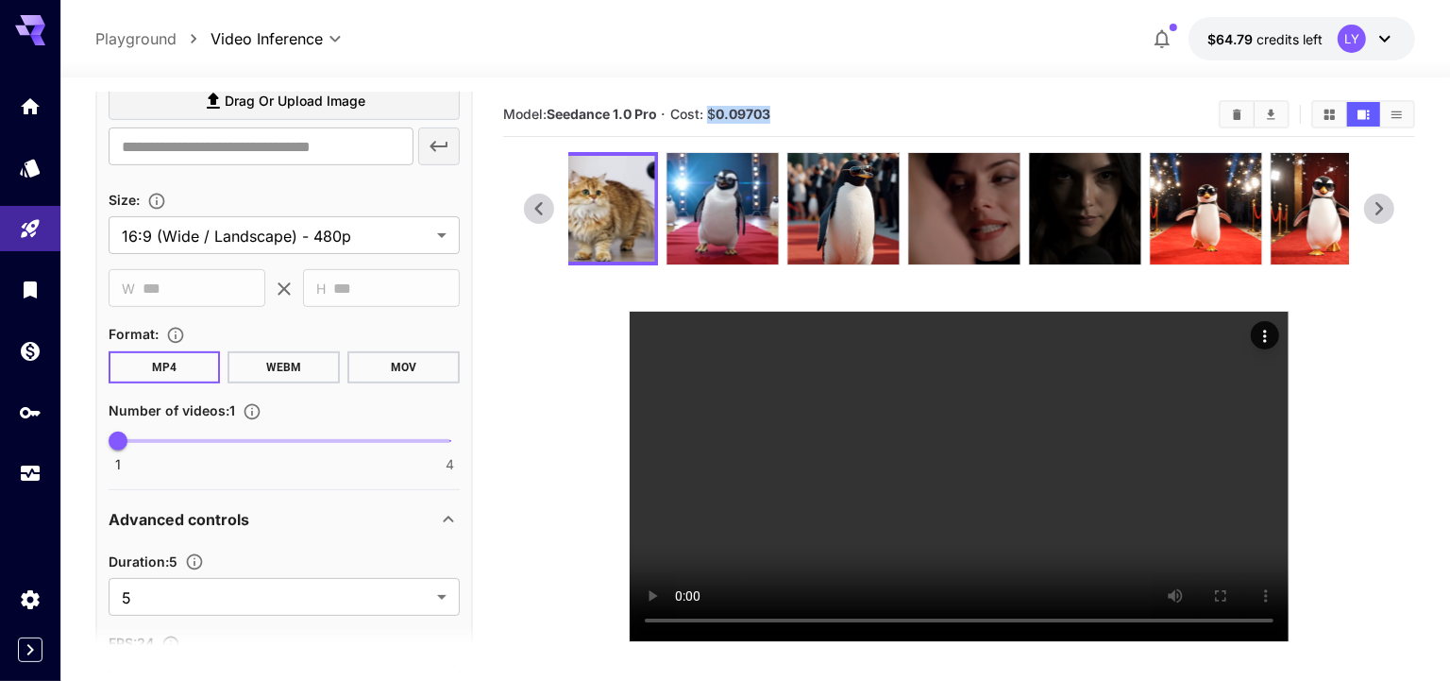
scroll to position [567, 0]
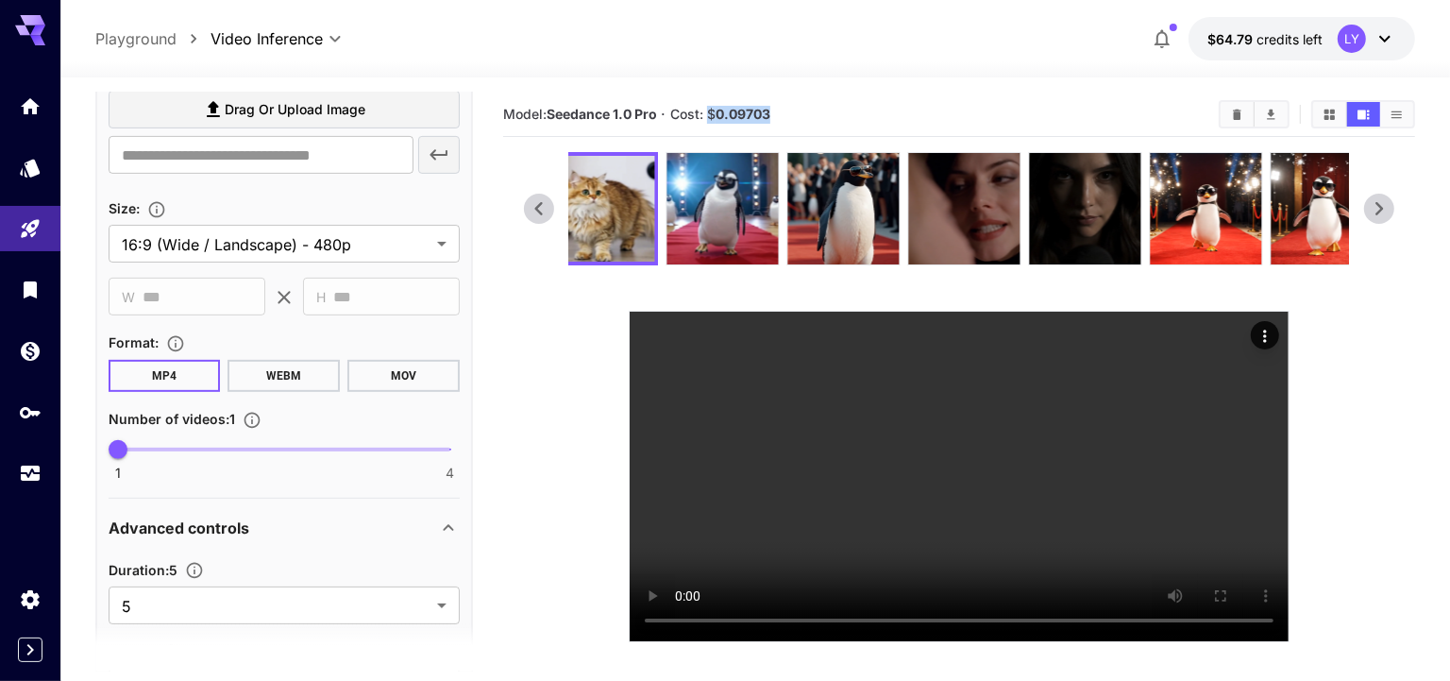
copy span "$ 0.09703"
